Goal: Navigation & Orientation: Understand site structure

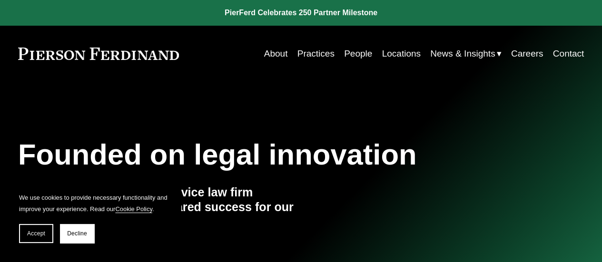
click at [314, 52] on link "Practices" at bounding box center [315, 54] width 37 height 18
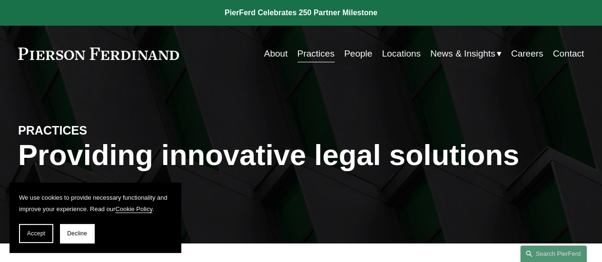
click at [363, 53] on link "People" at bounding box center [358, 54] width 28 height 18
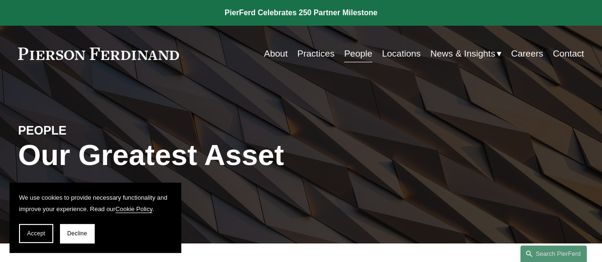
click at [525, 50] on link "Careers" at bounding box center [527, 54] width 32 height 18
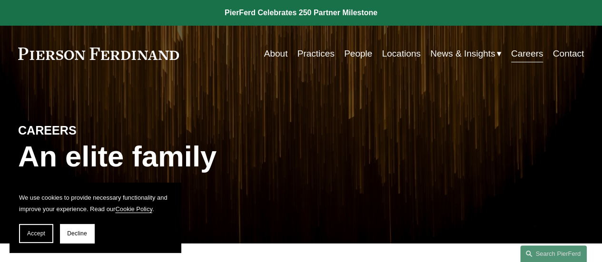
click at [576, 50] on link "Contact" at bounding box center [568, 54] width 31 height 18
